Goal: Information Seeking & Learning: Learn about a topic

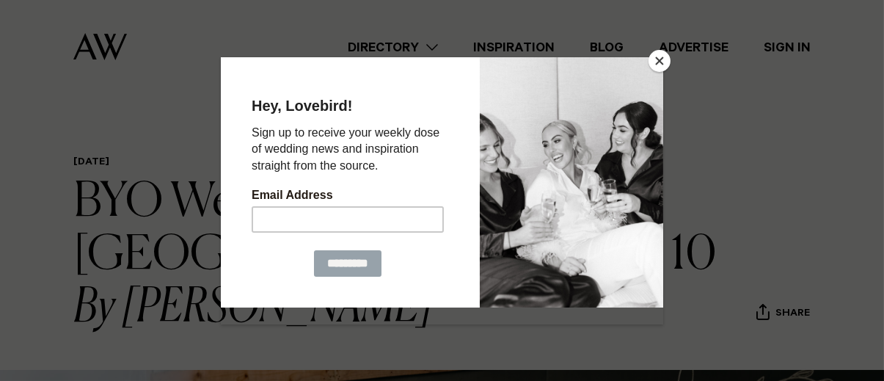
click at [658, 60] on button "Close" at bounding box center [660, 61] width 22 height 22
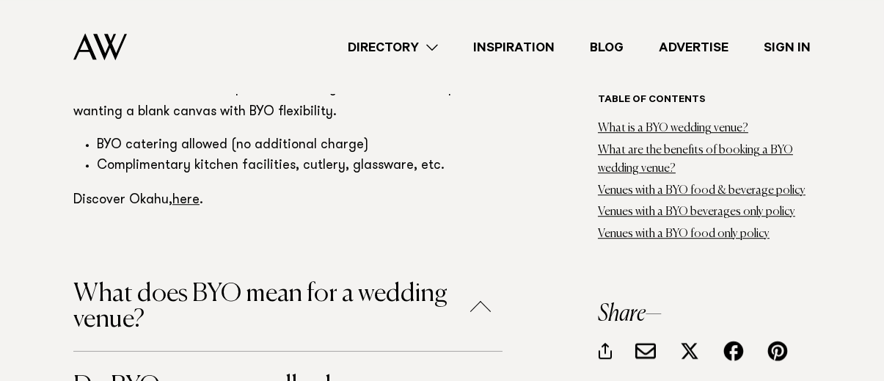
scroll to position [8468, 0]
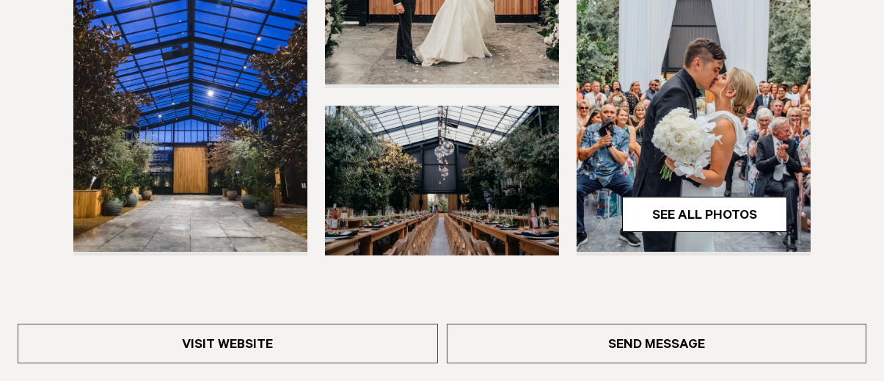
scroll to position [498, 0]
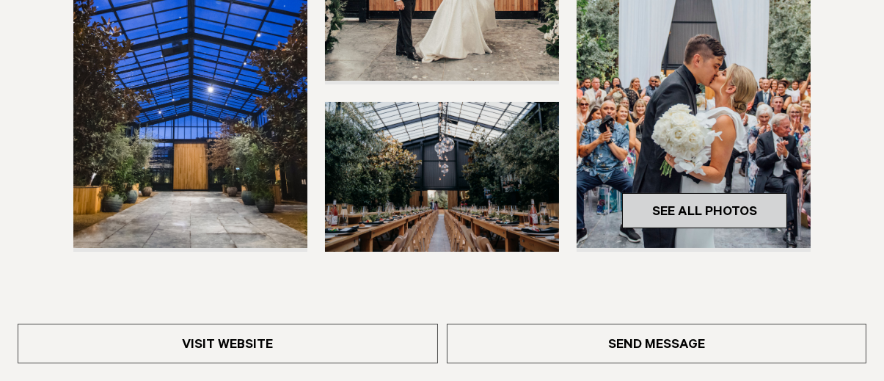
click at [743, 208] on link "See All Photos" at bounding box center [704, 210] width 165 height 35
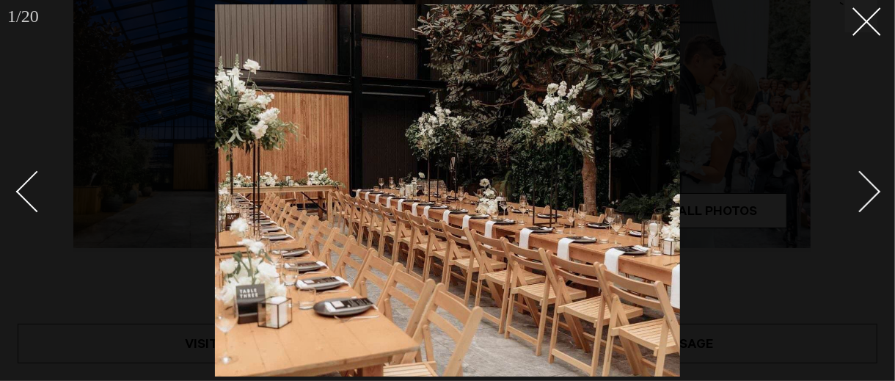
click at [868, 196] on div "Next slide" at bounding box center [861, 191] width 42 height 42
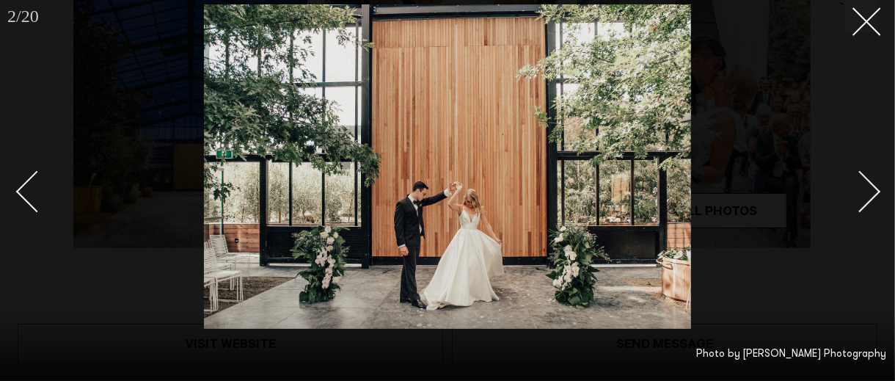
click at [868, 196] on div "Next slide" at bounding box center [861, 191] width 42 height 42
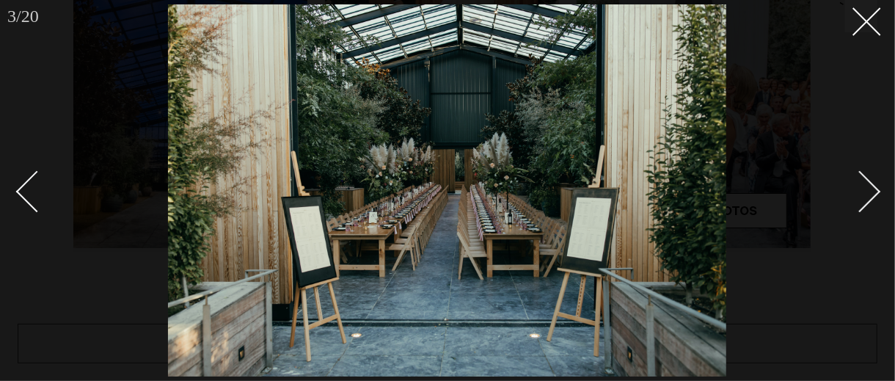
click at [868, 196] on div "Next slide" at bounding box center [861, 191] width 42 height 42
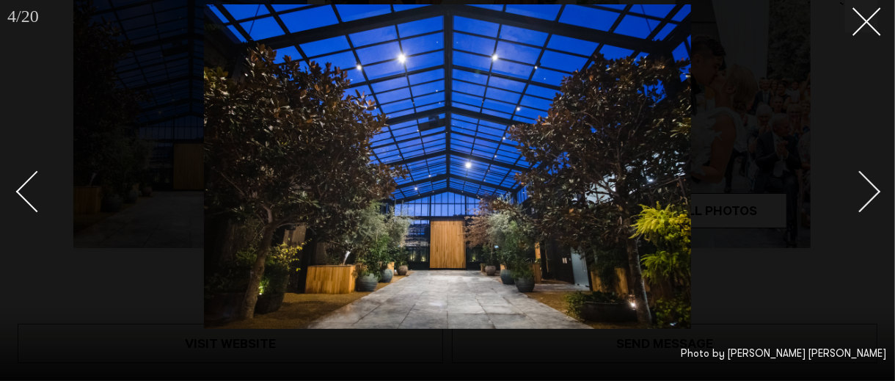
click at [868, 196] on div "Next slide" at bounding box center [861, 191] width 42 height 42
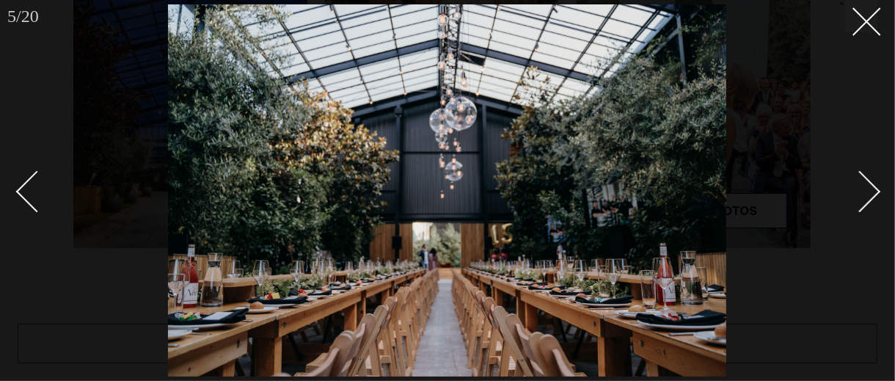
click at [868, 196] on div "Next slide" at bounding box center [861, 191] width 42 height 42
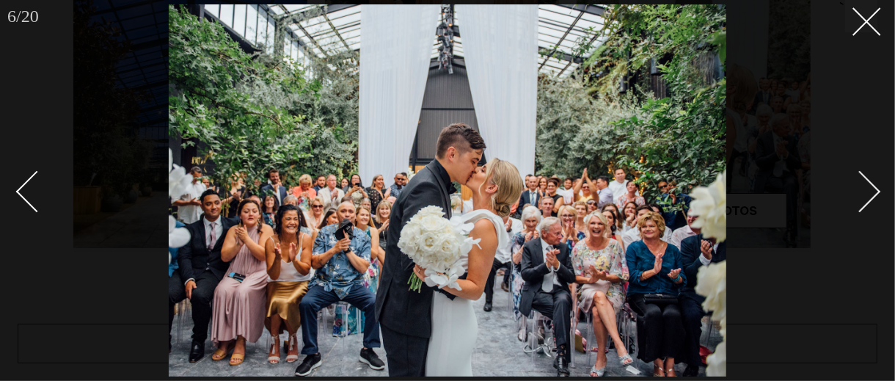
click at [868, 196] on div "Next slide" at bounding box center [861, 191] width 42 height 42
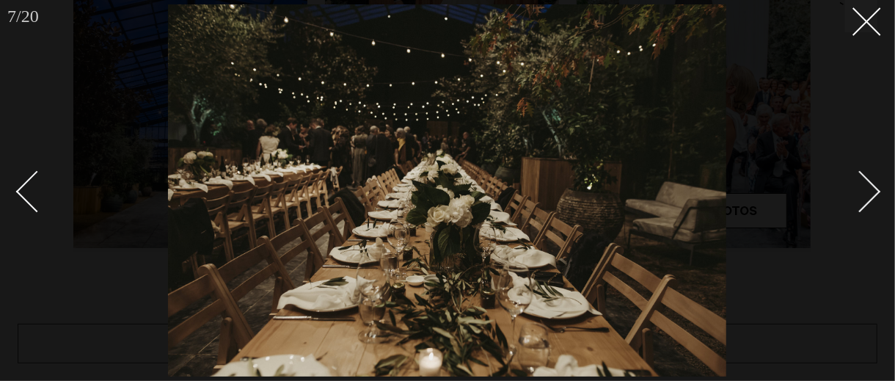
click at [868, 196] on div "Next slide" at bounding box center [861, 191] width 42 height 42
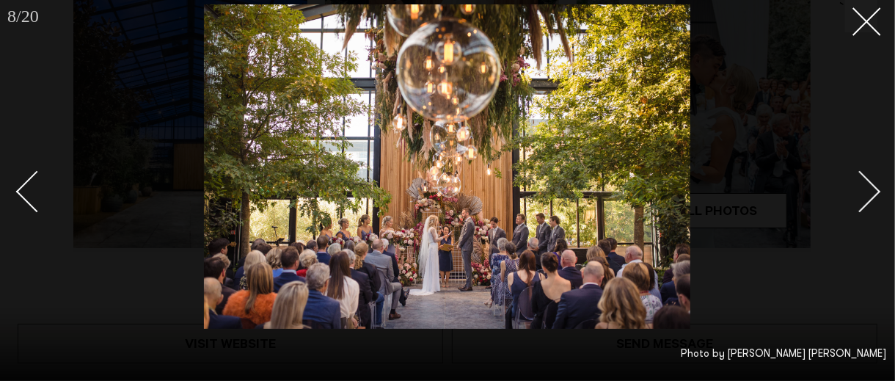
click at [868, 196] on div "Next slide" at bounding box center [861, 191] width 42 height 42
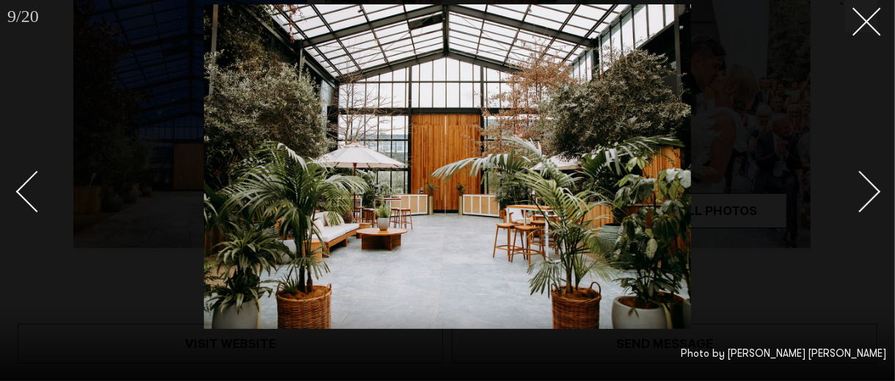
click at [868, 196] on div "Next slide" at bounding box center [861, 191] width 42 height 42
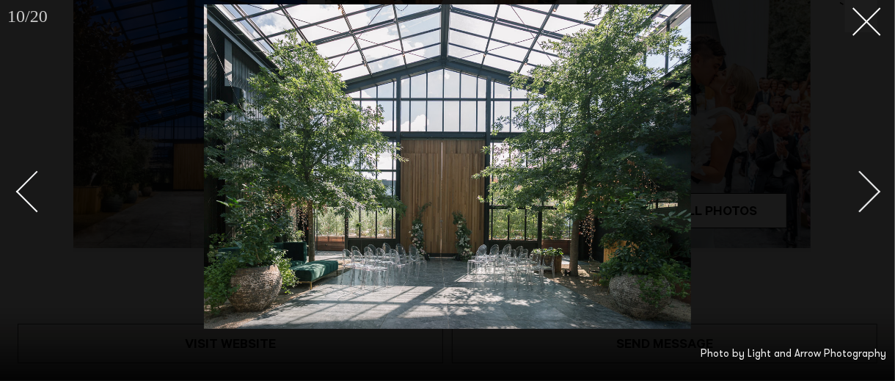
click at [868, 196] on div "Next slide" at bounding box center [861, 191] width 42 height 42
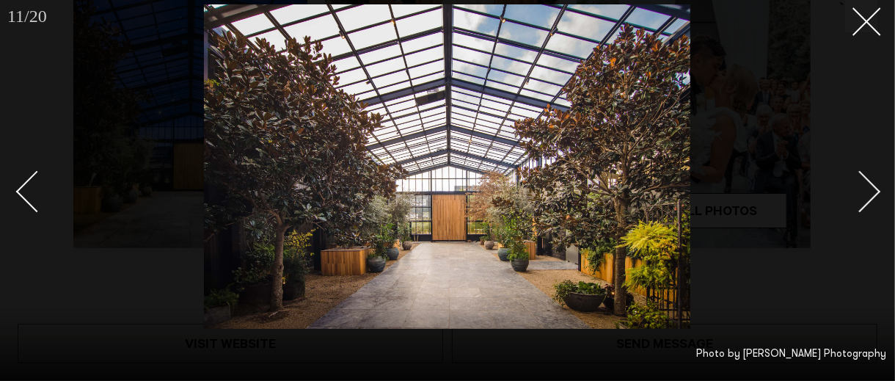
click at [868, 196] on div "Next slide" at bounding box center [861, 191] width 42 height 42
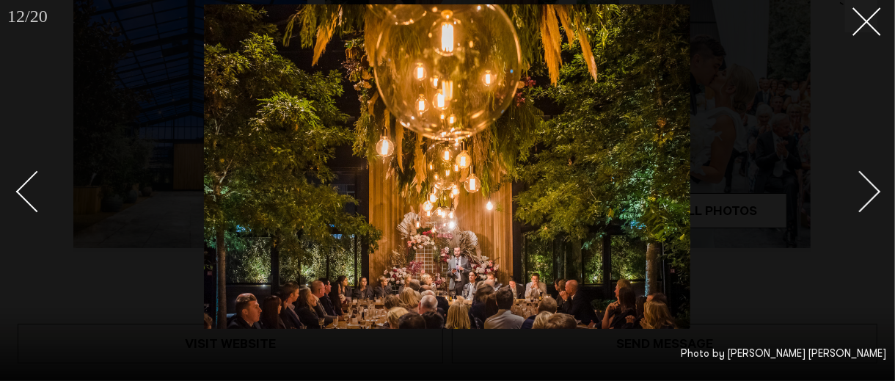
click at [868, 196] on div "Next slide" at bounding box center [861, 191] width 42 height 42
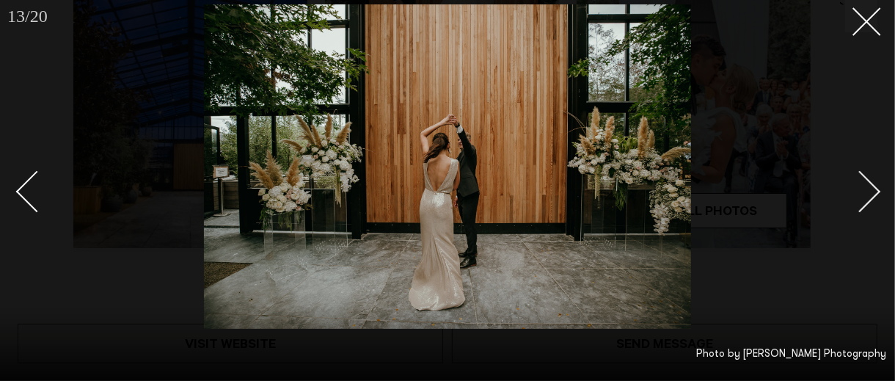
click at [868, 196] on div "Next slide" at bounding box center [861, 191] width 42 height 42
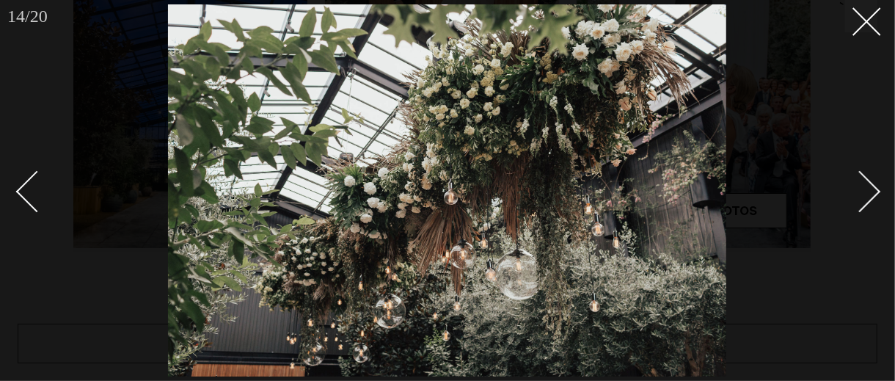
click at [868, 196] on div "Next slide" at bounding box center [861, 191] width 42 height 42
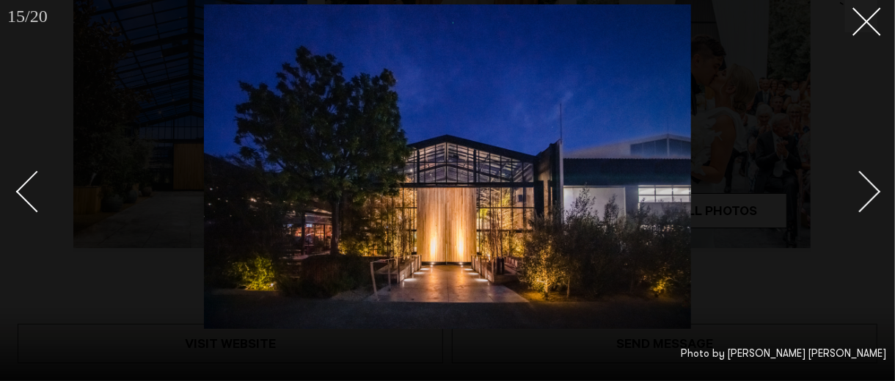
click at [868, 196] on div "Next slide" at bounding box center [861, 191] width 42 height 42
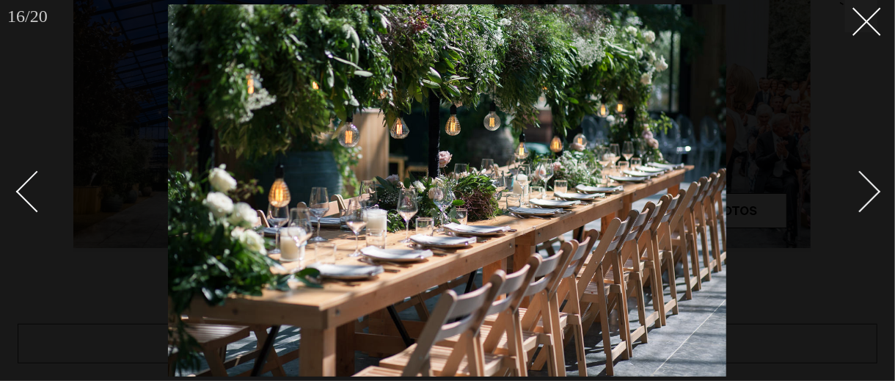
click at [868, 196] on div "Next slide" at bounding box center [861, 191] width 42 height 42
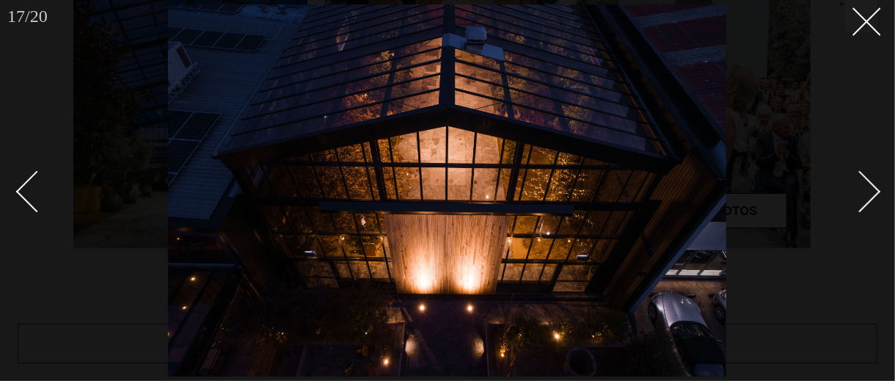
click at [868, 196] on div "Next slide" at bounding box center [861, 191] width 42 height 42
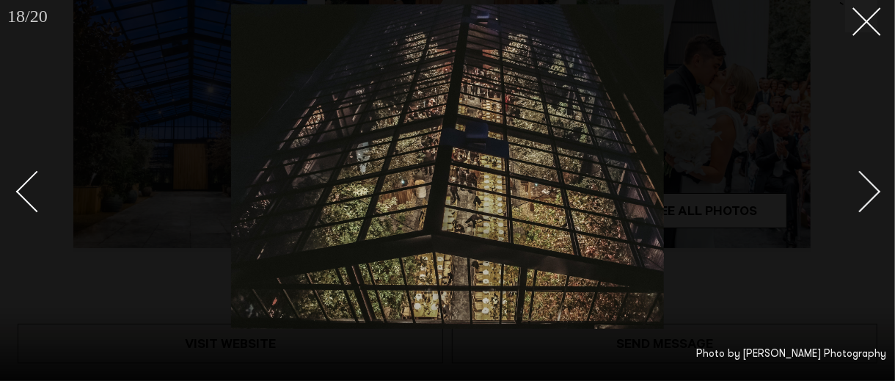
click at [868, 196] on div "Next slide" at bounding box center [861, 191] width 42 height 42
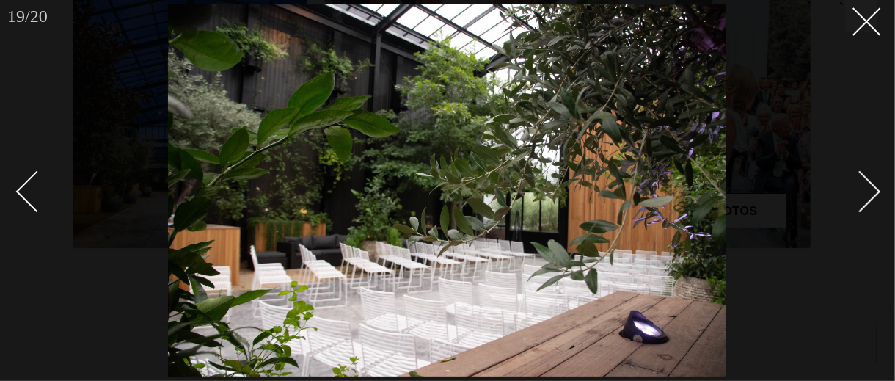
click at [868, 196] on div "Next slide" at bounding box center [861, 191] width 42 height 42
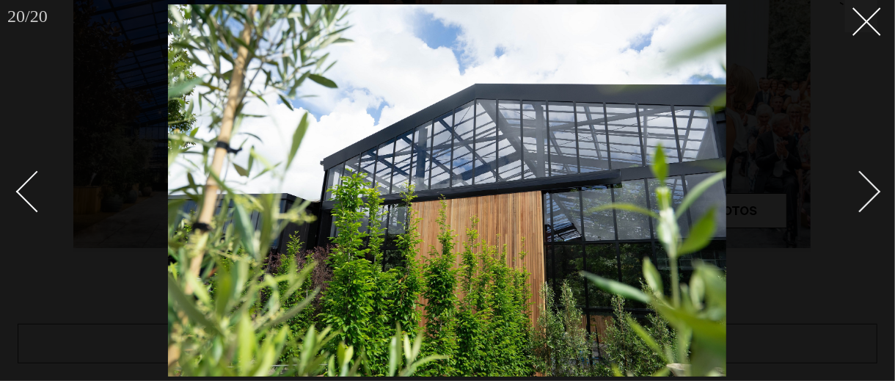
click at [868, 196] on div "Next slide" at bounding box center [861, 191] width 42 height 42
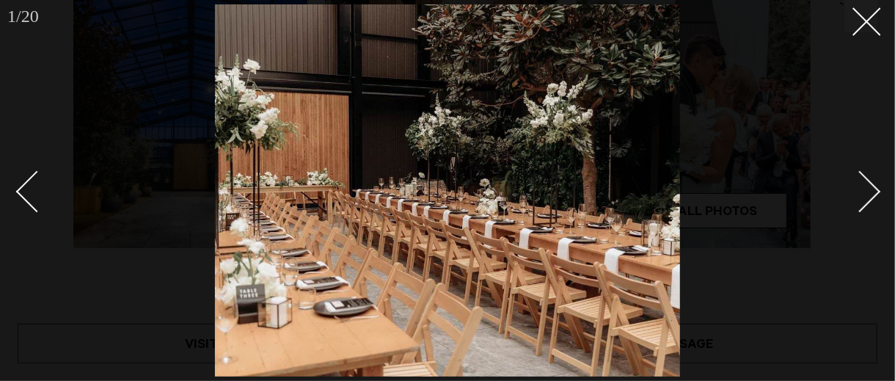
click at [868, 196] on div "Next slide" at bounding box center [861, 191] width 42 height 42
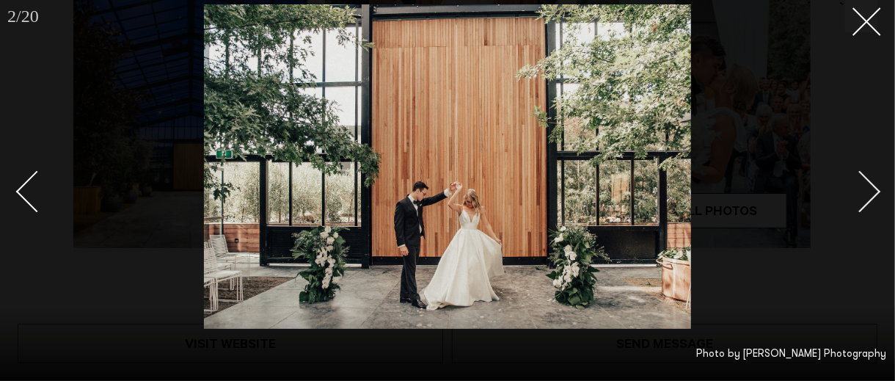
click at [868, 196] on div "Next slide" at bounding box center [861, 191] width 42 height 42
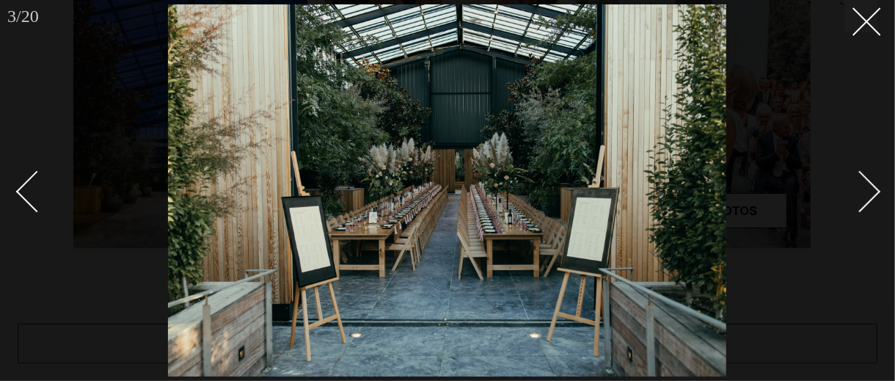
click at [868, 196] on div "Next slide" at bounding box center [861, 191] width 42 height 42
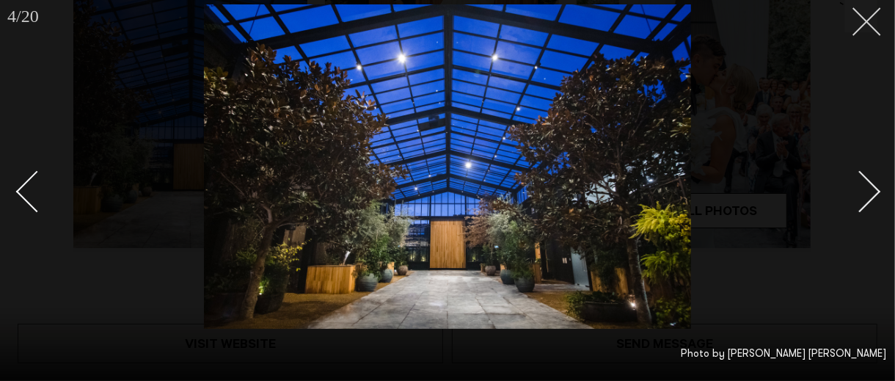
click at [871, 26] on line at bounding box center [867, 21] width 27 height 27
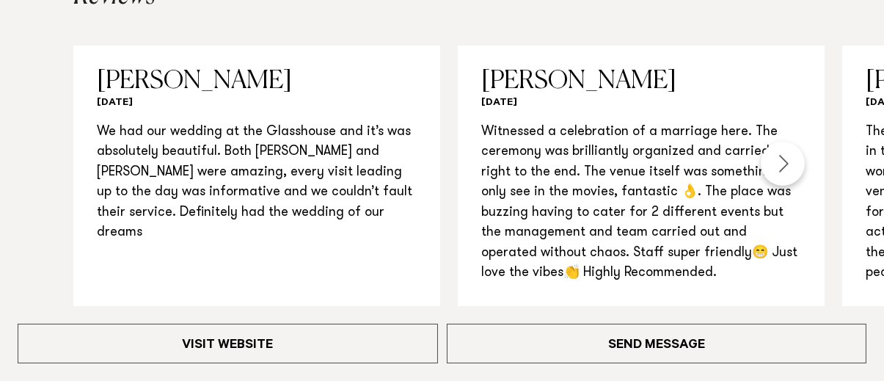
scroll to position [1555, 0]
click at [799, 161] on div "Next slide" at bounding box center [783, 164] width 44 height 44
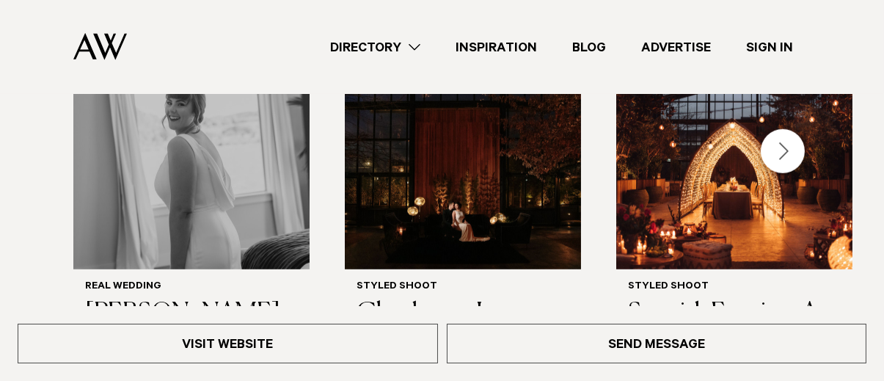
scroll to position [2147, 0]
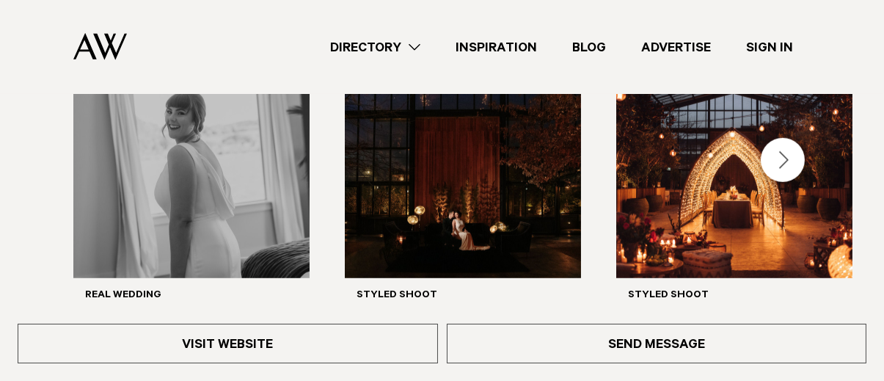
click at [796, 155] on div "Next slide" at bounding box center [783, 160] width 44 height 44
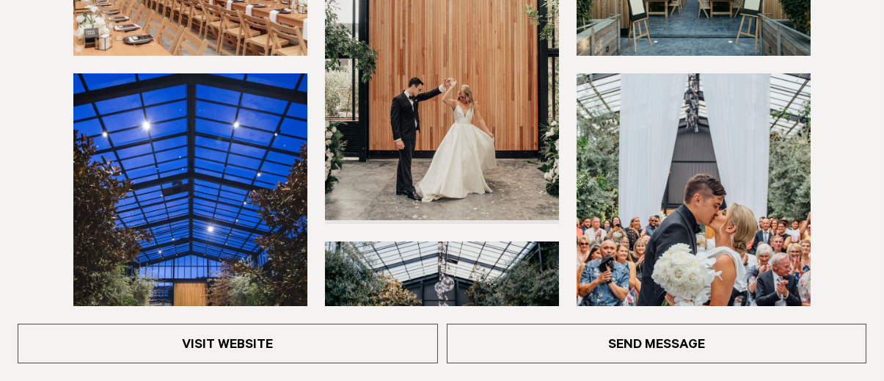
scroll to position [366, 0]
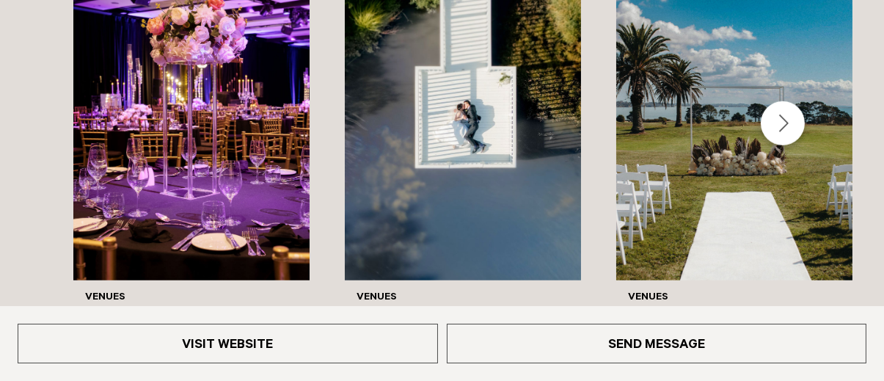
scroll to position [2237, 0]
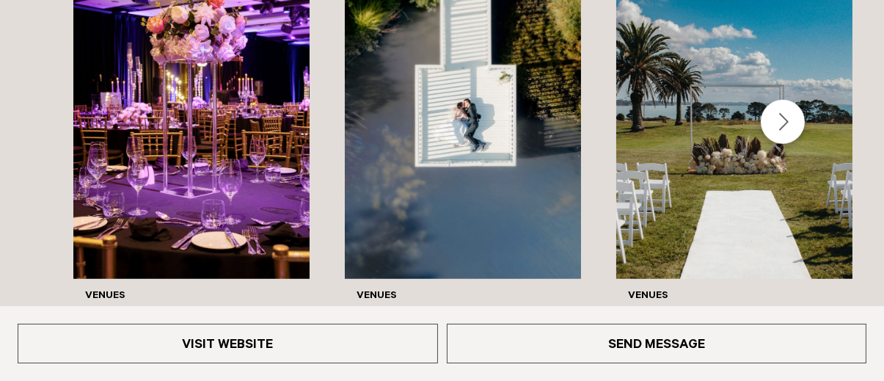
click at [781, 144] on div "Next slide" at bounding box center [783, 122] width 44 height 44
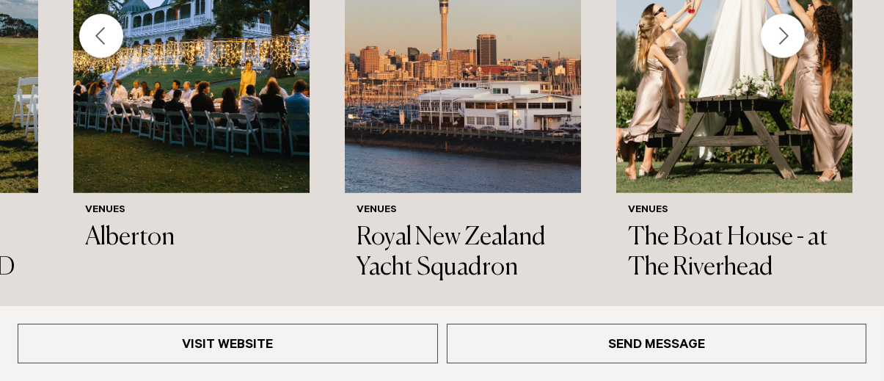
scroll to position [2323, 0]
click at [791, 54] on div "Next slide" at bounding box center [783, 36] width 44 height 44
